Goal: Task Accomplishment & Management: Manage account settings

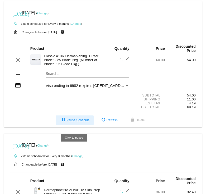
click at [79, 122] on span "pause Pause Schedule" at bounding box center [74, 120] width 29 height 4
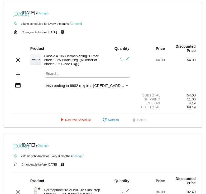
click at [77, 23] on link "Change" at bounding box center [76, 23] width 10 height 3
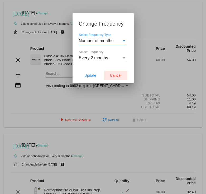
click at [117, 76] on span "Cancel" at bounding box center [116, 75] width 12 height 4
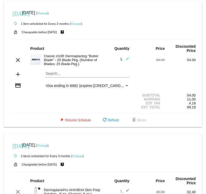
click at [76, 158] on link "Change" at bounding box center [77, 155] width 10 height 3
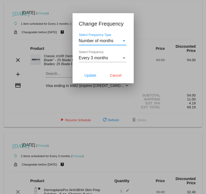
click at [115, 54] on div "Every 3 months Select Frequency" at bounding box center [102, 56] width 47 height 12
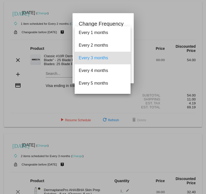
click at [118, 17] on div at bounding box center [103, 97] width 206 height 194
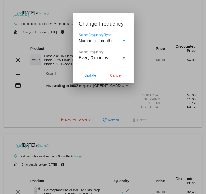
click at [120, 42] on div "Number of months" at bounding box center [100, 40] width 43 height 5
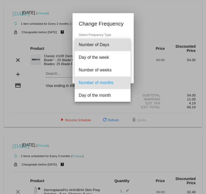
click at [120, 42] on span "Number of Days" at bounding box center [102, 44] width 47 height 13
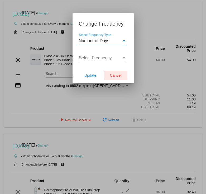
click at [118, 76] on span "Cancel" at bounding box center [116, 75] width 12 height 4
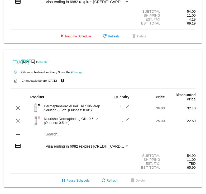
scroll to position [88, 0]
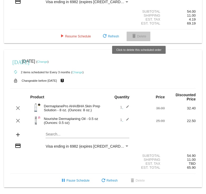
click at [135, 34] on mat-icon "delete" at bounding box center [134, 36] width 6 height 6
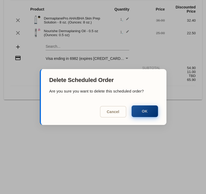
click at [141, 110] on button "OK" at bounding box center [144, 111] width 26 height 12
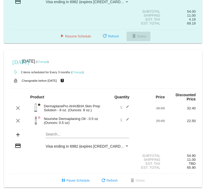
scroll to position [0, 0]
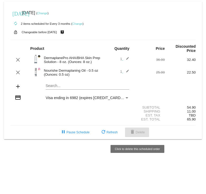
click at [141, 134] on span "delete Delete" at bounding box center [137, 132] width 16 height 4
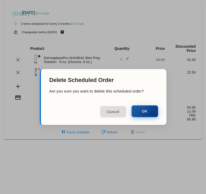
click at [145, 113] on button "OK" at bounding box center [144, 111] width 26 height 12
